Goal: Transaction & Acquisition: Purchase product/service

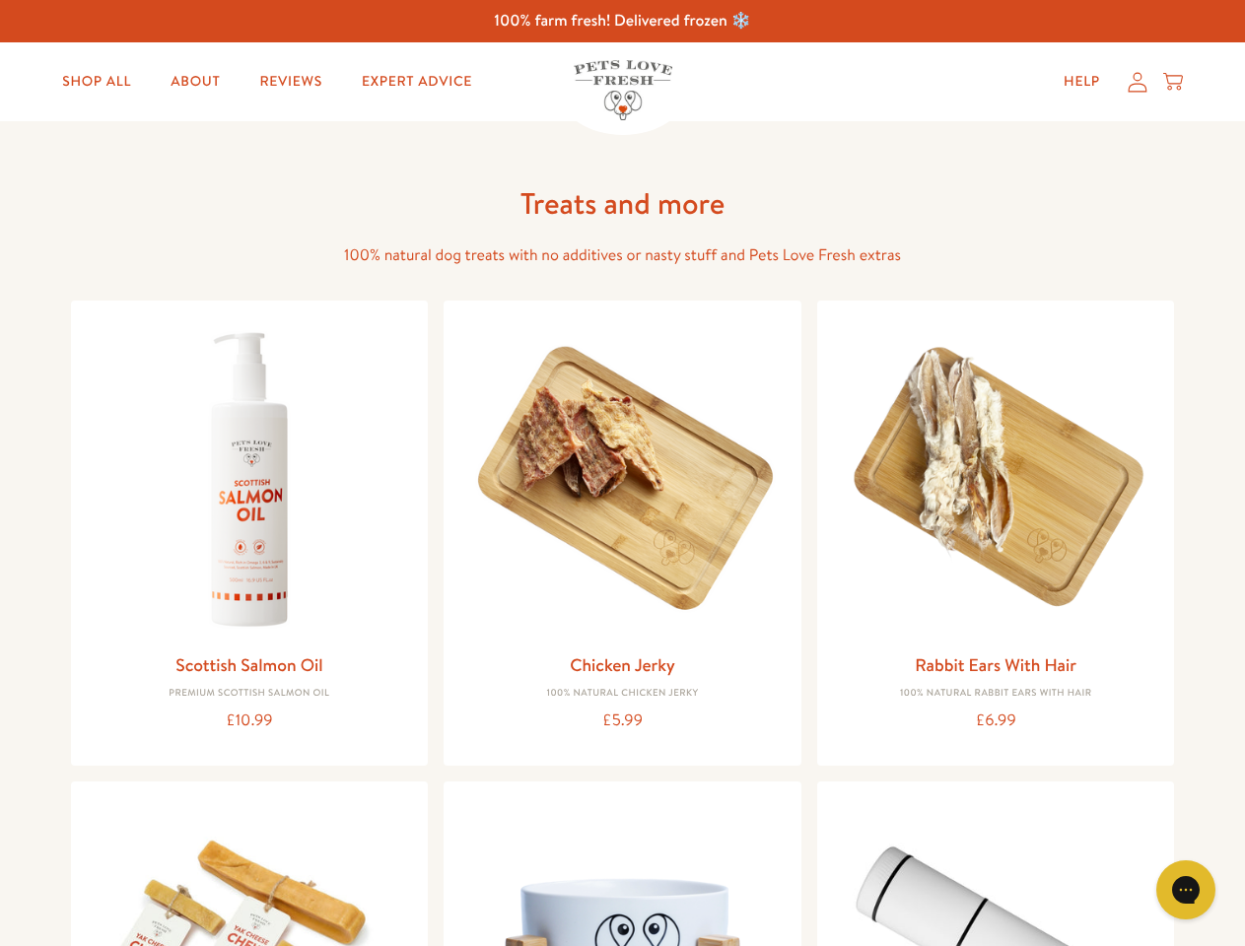
click at [1186, 890] on icon "Gorgias live chat" at bounding box center [1185, 889] width 19 height 19
